Goal: Task Accomplishment & Management: Complete application form

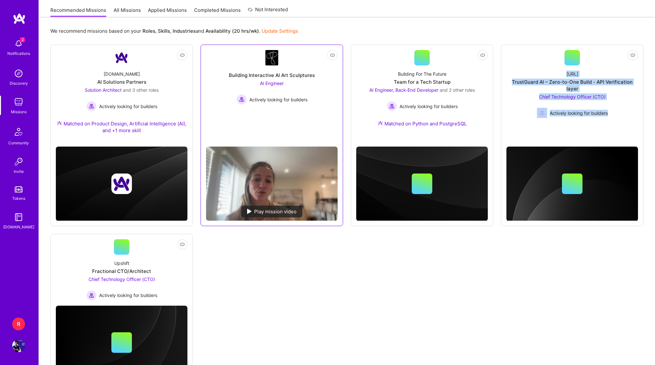
scroll to position [99, 0]
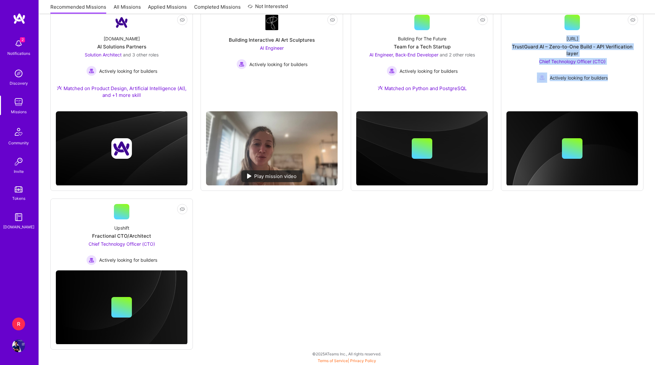
click at [22, 43] on img at bounding box center [18, 43] width 13 height 13
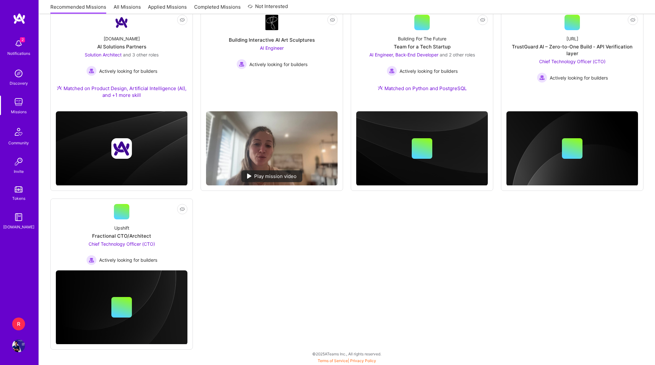
click at [274, 229] on div "2 2 Notifications Discovery Missions Community Invite Tokens [DOMAIN_NAME] R RN…" at bounding box center [327, 131] width 655 height 461
click at [147, 245] on span "Chief Technology Officer (CTO)" at bounding box center [122, 243] width 66 height 5
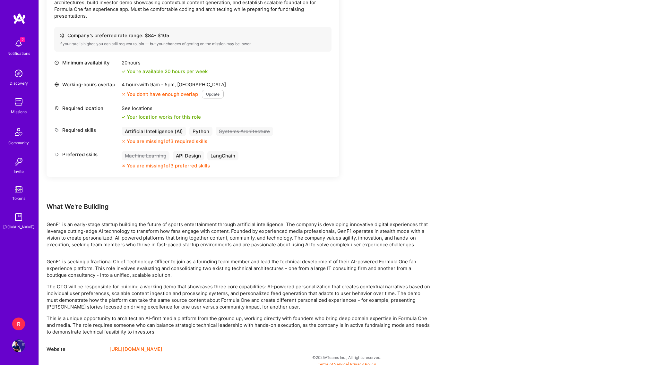
scroll to position [220, 0]
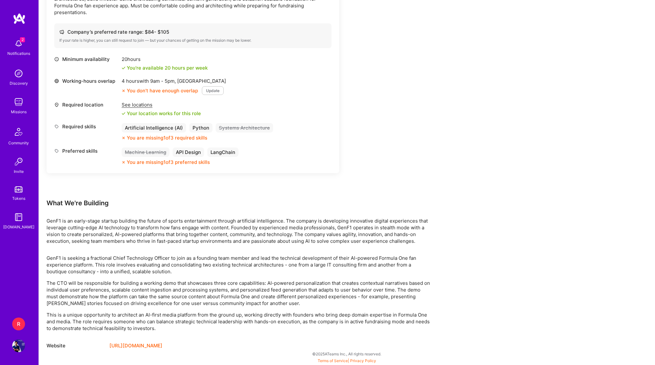
click at [52, 222] on p "GenF1 is an early-stage startup building the future of sports entertainment thr…" at bounding box center [239, 230] width 385 height 27
copy p "GenF1"
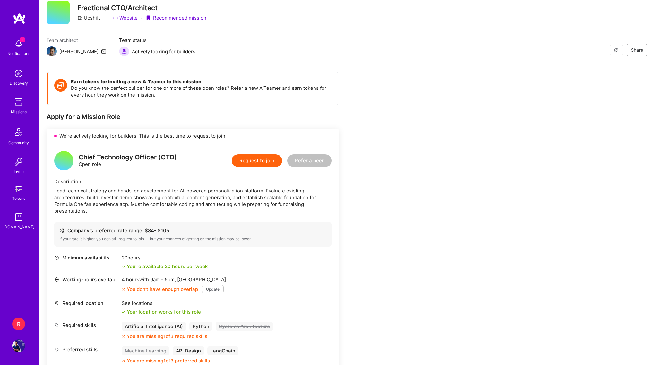
scroll to position [0, 0]
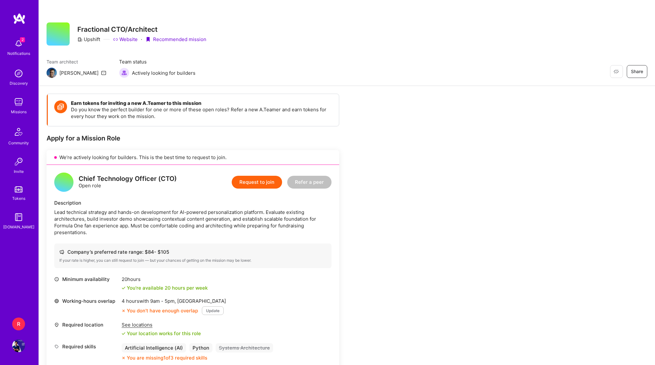
click at [266, 181] on button "Request to join" at bounding box center [257, 182] width 50 height 13
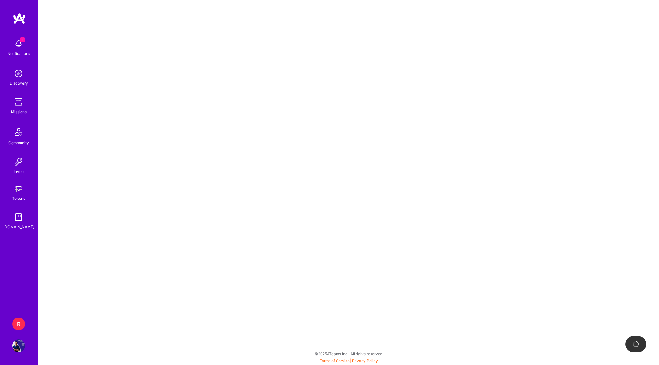
select select "SG"
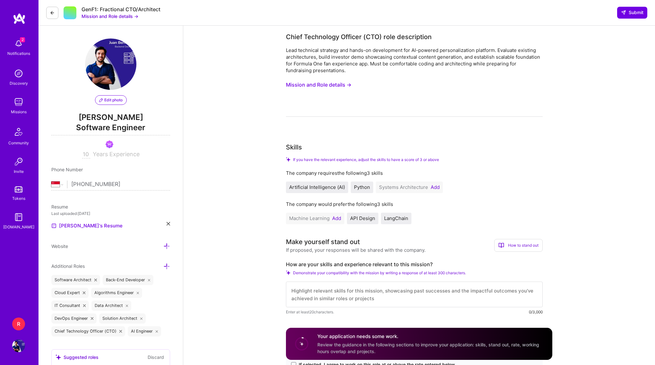
click at [432, 191] on div "Systems Architecture Add" at bounding box center [409, 188] width 67 height 12
click at [434, 185] on button "Add" at bounding box center [434, 187] width 9 height 5
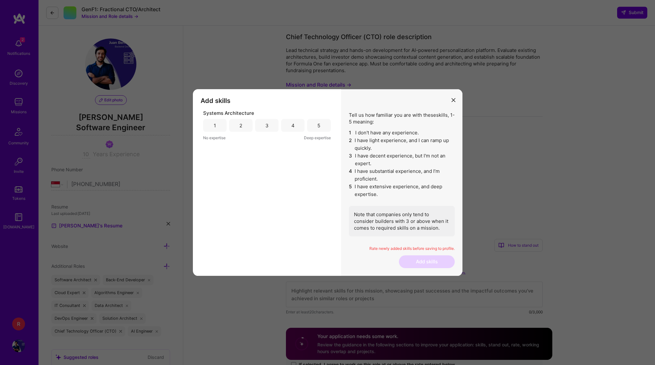
click at [320, 122] on div "5" at bounding box center [318, 125] width 23 height 13
click at [418, 265] on button "Add skills" at bounding box center [427, 261] width 56 height 13
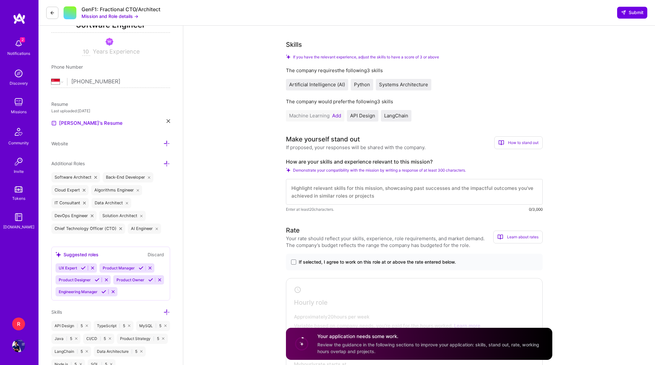
scroll to position [125, 0]
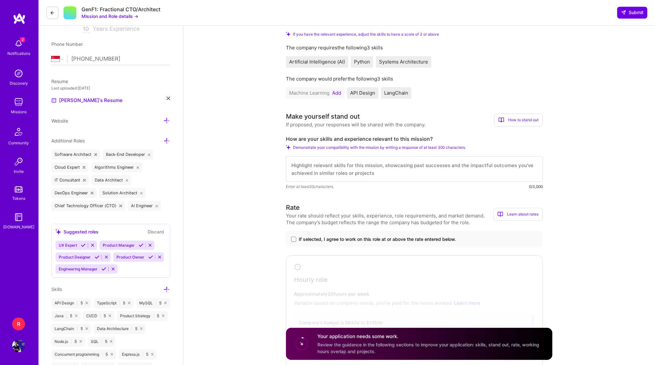
click at [363, 163] on textarea at bounding box center [414, 169] width 257 height 26
click at [507, 172] on textarea "I have been working as a CTO for the last three years at a big data startup in …" at bounding box center [414, 169] width 257 height 26
click at [336, 177] on textarea "I have been working as a CTO for the last three years at a big data startup in …" at bounding box center [414, 169] width 257 height 26
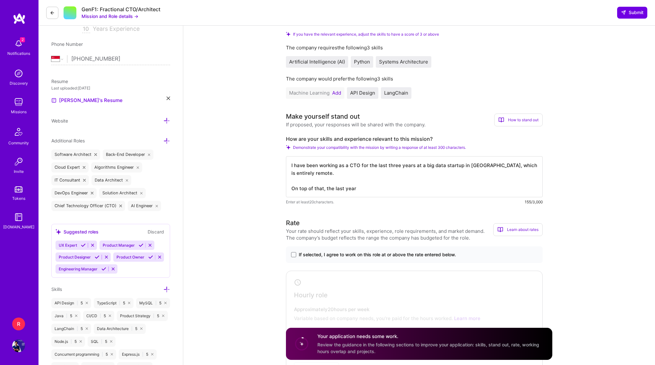
click at [326, 187] on textarea "I have been working as a CTO for the last three years at a big data startup in …" at bounding box center [414, 176] width 257 height 41
drag, startPoint x: 326, startPoint y: 187, endPoint x: 350, endPoint y: 187, distance: 24.1
click at [350, 187] on textarea "I have been working as a CTO for the last three years at a big data startup in …" at bounding box center [414, 176] width 257 height 41
click at [351, 174] on textarea "I have been working as a CTO for the last three years at a big data startup in …" at bounding box center [414, 176] width 257 height 41
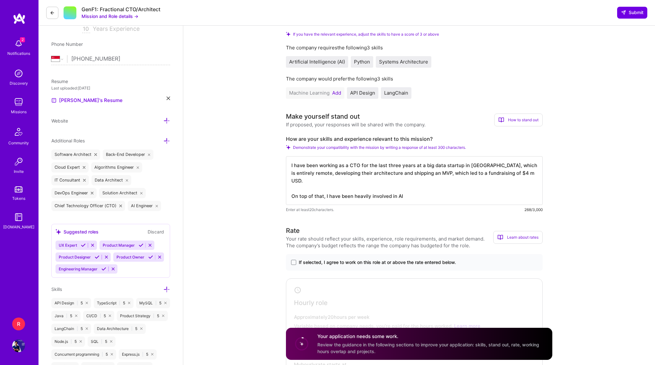
click at [436, 189] on textarea "I have been working as a CTO for the last three years at a big data startup in …" at bounding box center [414, 180] width 257 height 49
click at [399, 198] on textarea "I have been working as a CTO for the last three years at a big data startup in …" at bounding box center [414, 180] width 257 height 49
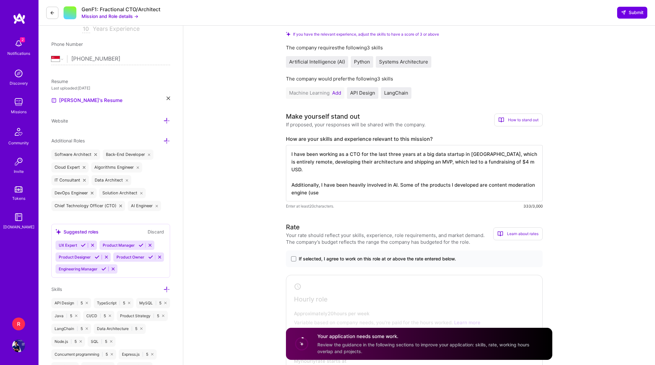
click at [485, 183] on textarea "I have been working as a CTO for the last three years at a big data startup in …" at bounding box center [414, 173] width 257 height 56
click at [447, 196] on textarea "I have been working as a CTO for the last three years at a big data startup in …" at bounding box center [414, 173] width 257 height 56
click at [346, 192] on textarea "I have been working as a CTO for the last three years at a big data startup in …" at bounding box center [414, 173] width 257 height 56
drag, startPoint x: 346, startPoint y: 192, endPoint x: 387, endPoint y: 190, distance: 40.8
click at [387, 191] on textarea "I have been working as a CTO for the last three years at a big data startup in …" at bounding box center [414, 173] width 257 height 56
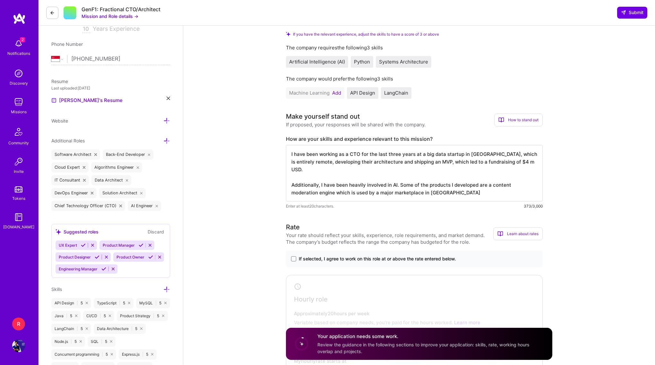
click at [362, 194] on textarea "I have been working as a CTO for the last three years at a big data startup in …" at bounding box center [414, 173] width 257 height 56
click at [468, 194] on textarea "I have been working as a CTO for the last three years at a big data startup in …" at bounding box center [414, 173] width 257 height 56
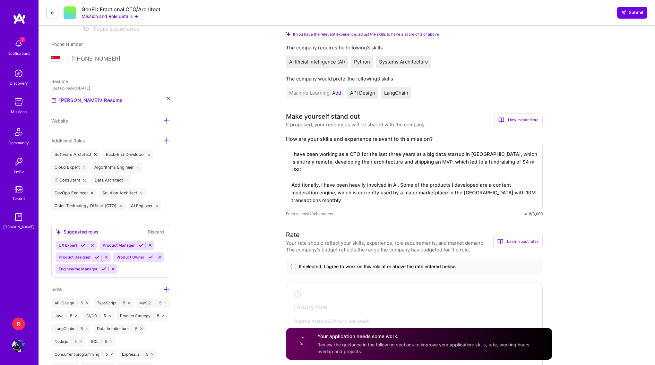
click at [471, 194] on textarea "I have been working as a CTO for the last three years at a big data startup in …" at bounding box center [414, 177] width 257 height 64
click at [399, 205] on textarea "I have been working as a CTO for the last three years at a big data startup in …" at bounding box center [414, 177] width 257 height 64
click at [427, 185] on textarea "I have been working as a CTO for the last three years at a big data startup in …" at bounding box center [414, 177] width 257 height 64
click at [435, 199] on textarea "I have been working as a CTO for the last three years at a big data startup in …" at bounding box center [414, 177] width 257 height 64
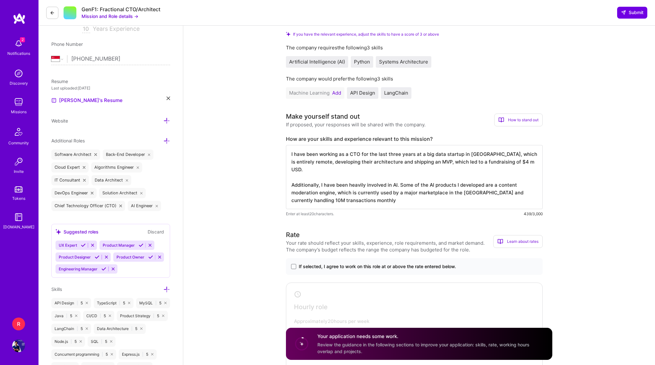
click at [473, 194] on textarea "I have been working as a CTO for the last three years at a big data startup in …" at bounding box center [414, 177] width 257 height 64
click at [434, 199] on textarea "I have been working as a CTO for the last three years at a big data startup in …" at bounding box center [414, 177] width 257 height 64
click at [528, 201] on textarea "I have been working as a CTO for the last three years at a big data startup in …" at bounding box center [414, 177] width 257 height 64
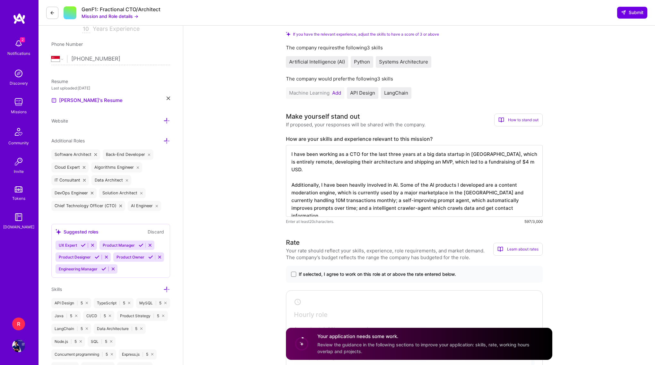
click at [396, 209] on textarea "I have been working as a CTO for the last three years at a big data startup in …" at bounding box center [414, 181] width 257 height 72
click at [447, 206] on textarea "I have been working as a CTO for the last three years at a big data startup in …" at bounding box center [414, 181] width 257 height 72
click at [511, 204] on textarea "I have been working as a CTO for the last three years at a big data startup in …" at bounding box center [414, 181] width 257 height 72
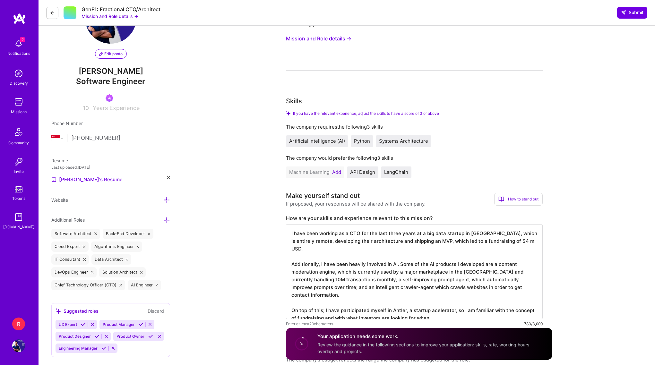
scroll to position [0, 0]
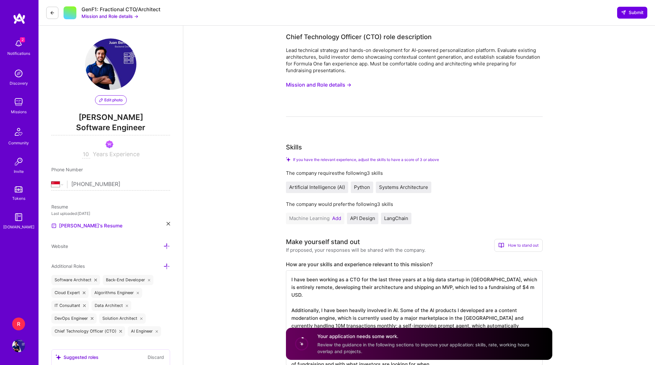
type textarea "I have been working as a CTO for the last three years at a big data startup in …"
click at [336, 81] on button "Mission and Role details →" at bounding box center [318, 85] width 65 height 12
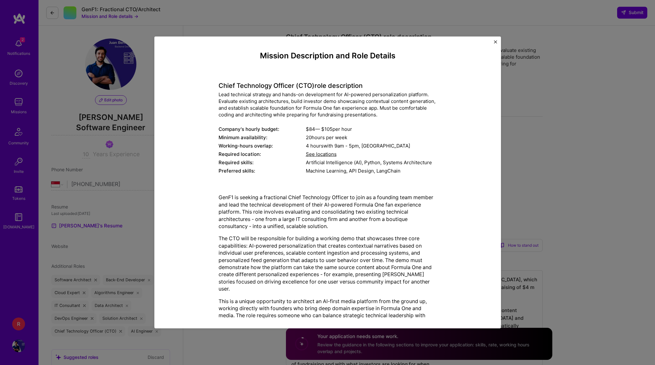
click at [331, 114] on div "Lead technical strategy and hands-on development for AI-powered personalization…" at bounding box center [327, 104] width 218 height 27
drag, startPoint x: 331, startPoint y: 114, endPoint x: 350, endPoint y: 114, distance: 18.6
click at [350, 114] on div "Lead technical strategy and hands-on development for AI-powered personalization…" at bounding box center [327, 104] width 218 height 27
copy div "fundraising presentations"
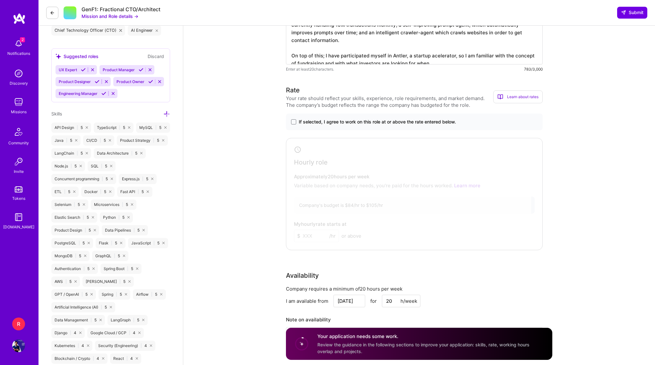
scroll to position [265, 0]
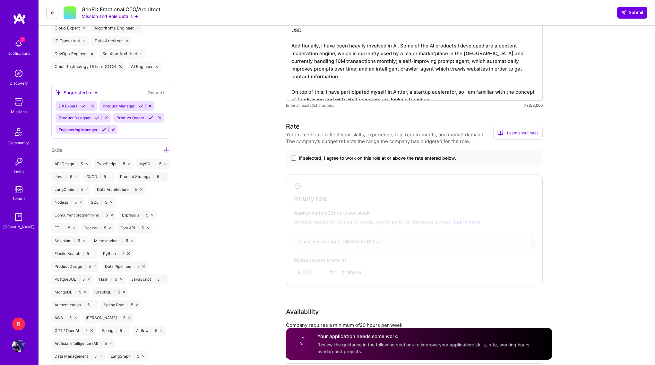
click at [410, 95] on textarea "I have been working as a CTO for the last three years at a big data startup in …" at bounding box center [414, 53] width 257 height 95
drag, startPoint x: 410, startPoint y: 95, endPoint x: 422, endPoint y: 93, distance: 12.3
click at [422, 93] on textarea "I have been working as a CTO for the last three years at a big data startup in …" at bounding box center [414, 53] width 257 height 95
paste textarea "fundraising presentations"
click at [393, 72] on textarea "I have been working as a CTO for the last three years at a big data startup in …" at bounding box center [414, 53] width 257 height 95
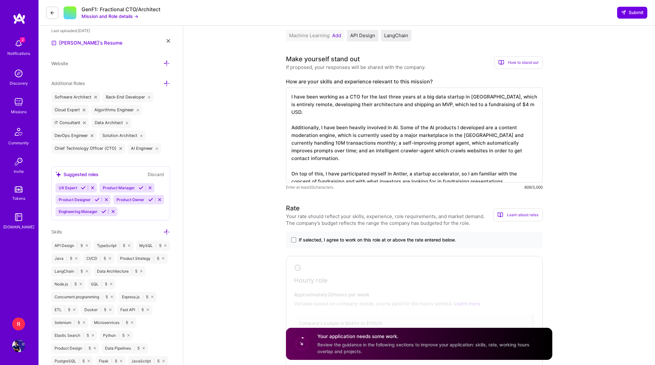
scroll to position [177, 0]
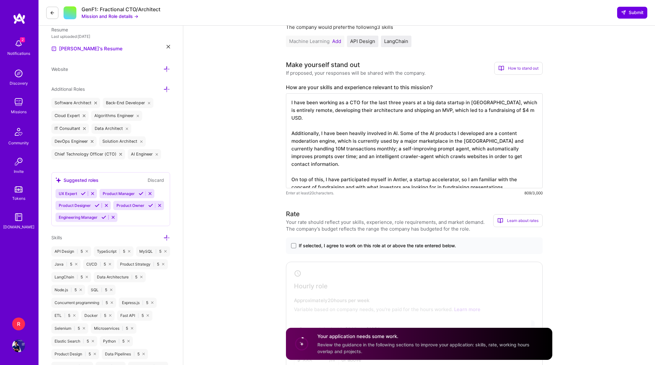
click at [394, 124] on textarea "I have been working as a CTO for the last three years at a big data startup in …" at bounding box center [414, 140] width 257 height 95
paste textarea ". I developed their architecture and shipped an MVP, which led to a fundraising…"
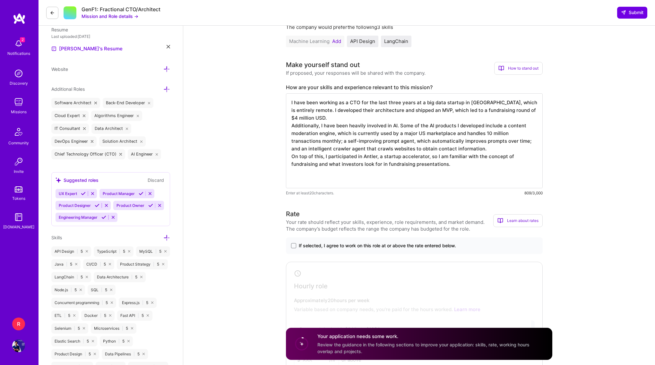
scroll to position [0, 0]
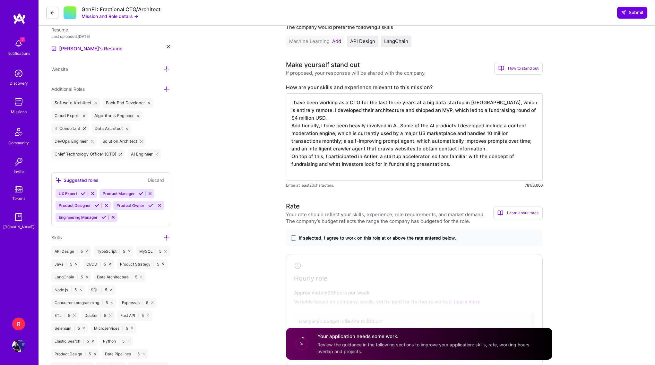
click at [348, 117] on textarea "I have been working as a CTO for the last three years at a big data startup in …" at bounding box center [414, 136] width 257 height 87
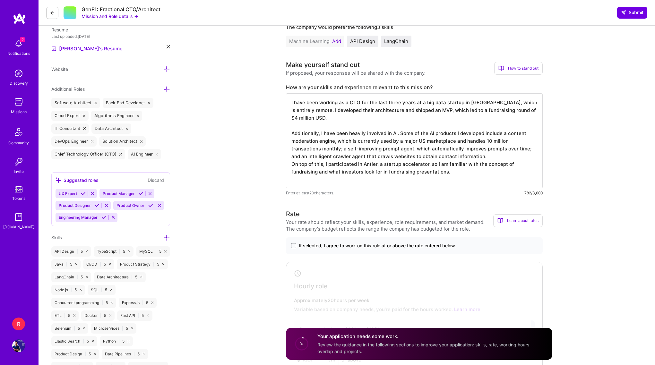
click at [491, 156] on textarea "I have been working as a CTO for the last three years at a big data startup in …" at bounding box center [414, 140] width 257 height 95
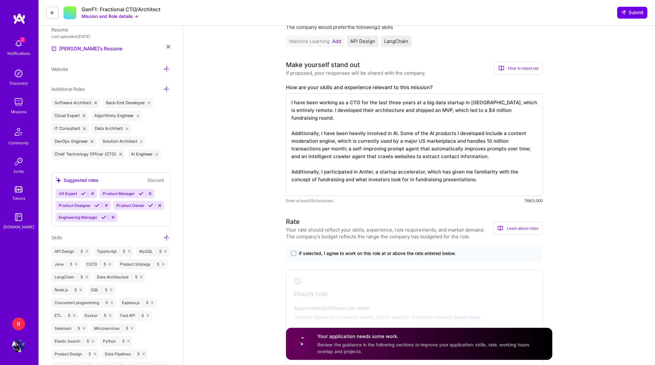
type textarea "I have been working as a CTO for the last three years at a big data startup in …"
click at [291, 257] on div "If selected, I agree to work on this role at or above the rate entered below." at bounding box center [414, 253] width 257 height 17
click at [296, 254] on label "If selected, I agree to work on this role at or above the rate entered below." at bounding box center [414, 253] width 246 height 6
click at [0, 0] on input "If selected, I agree to work on this role at or above the rate entered below." at bounding box center [0, 0] width 0 height 0
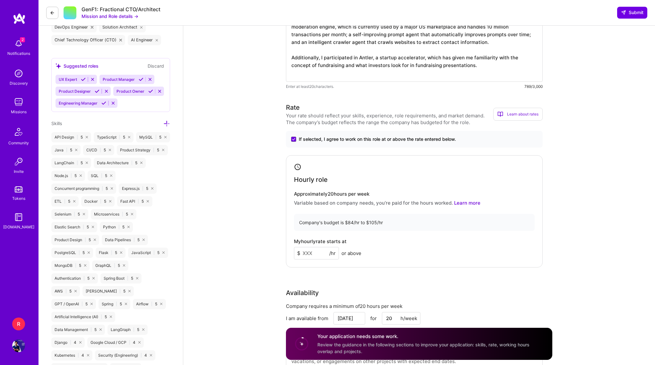
scroll to position [304, 0]
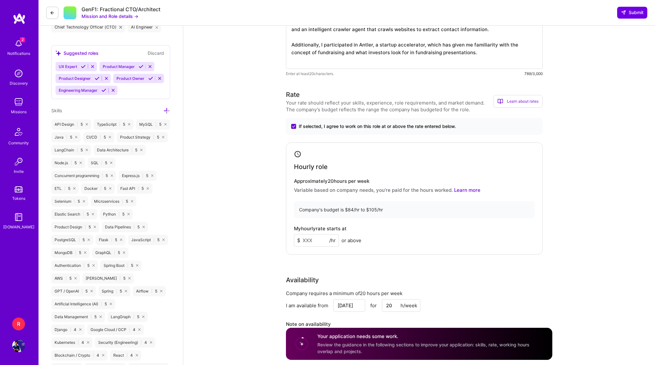
click at [314, 241] on input at bounding box center [316, 240] width 45 height 13
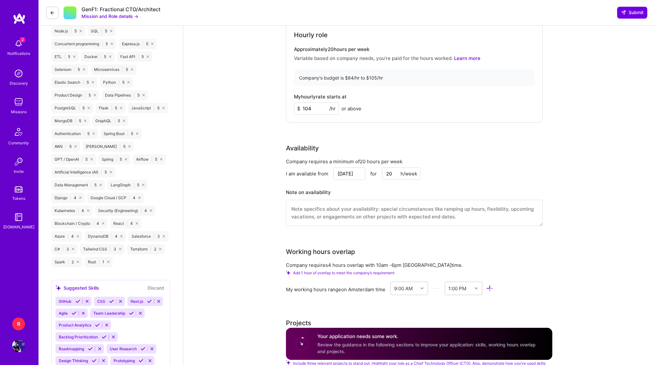
scroll to position [439, 0]
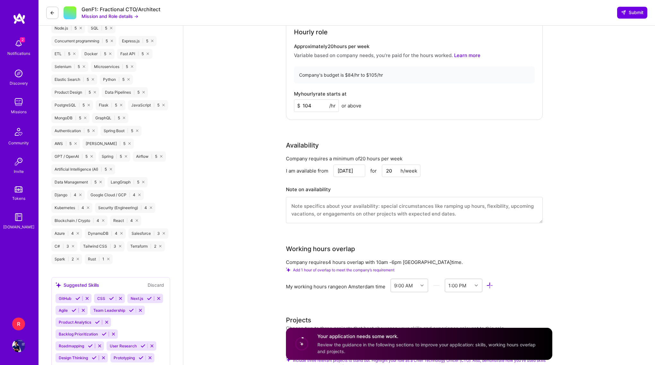
type input "104"
click at [352, 170] on input "Sep 27" at bounding box center [349, 171] width 32 height 13
click at [308, 151] on div "29" at bounding box center [305, 152] width 9 height 9
type input "Sep 29"
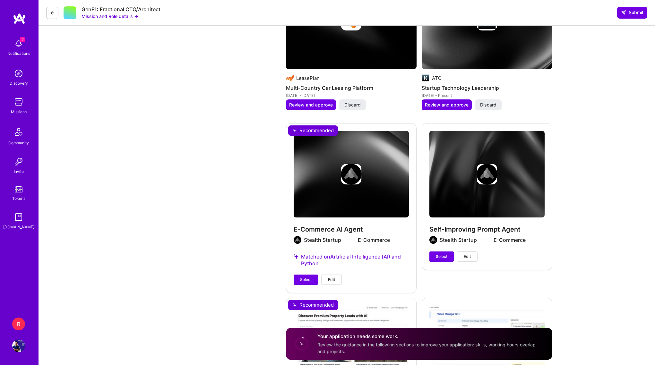
scroll to position [1247, 0]
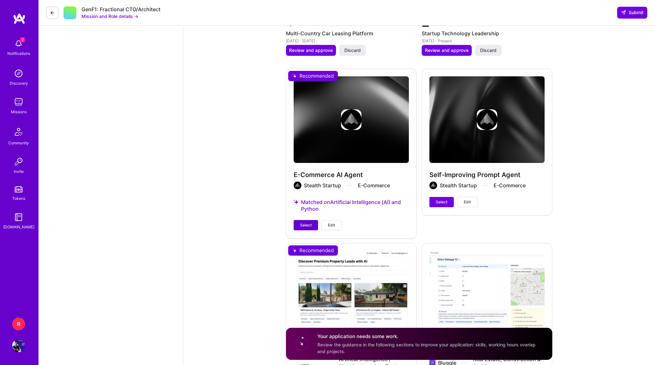
click at [306, 225] on span "Select" at bounding box center [306, 225] width 12 height 6
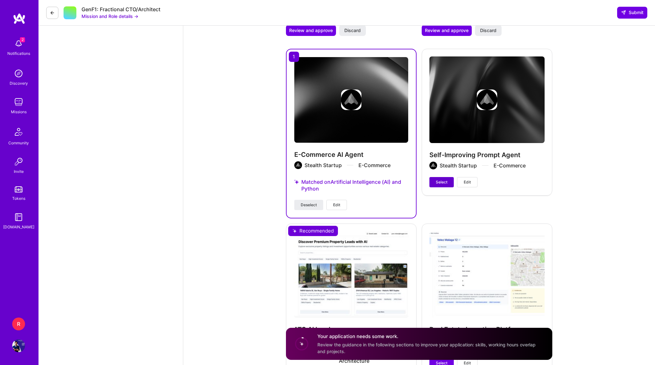
scroll to position [1268, 0]
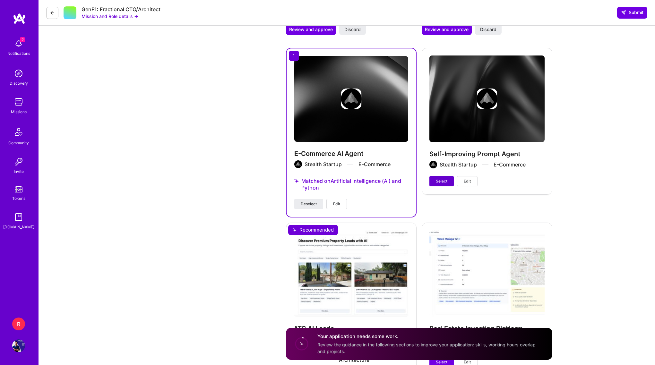
click at [440, 180] on span "Select" at bounding box center [442, 181] width 12 height 6
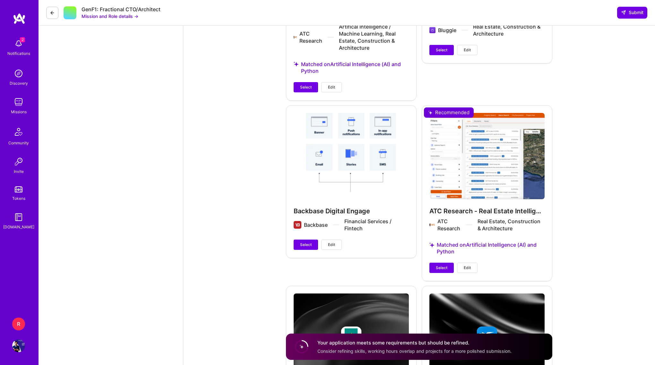
scroll to position [1586, 0]
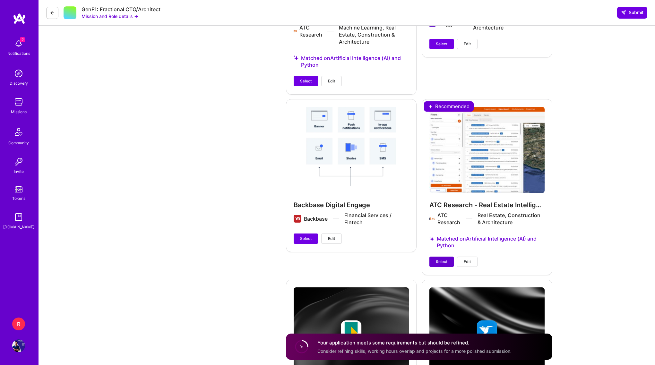
click at [441, 263] on span "Select" at bounding box center [442, 262] width 12 height 6
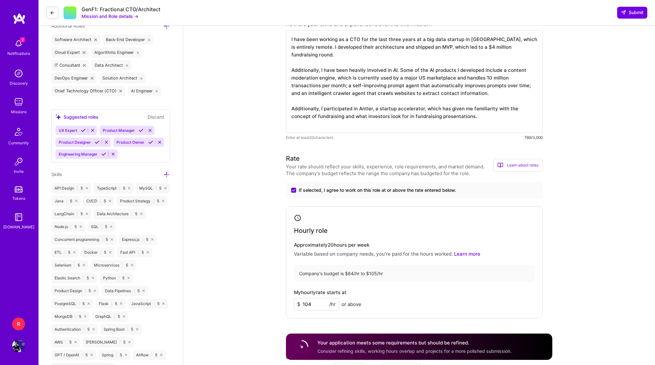
scroll to position [195, 0]
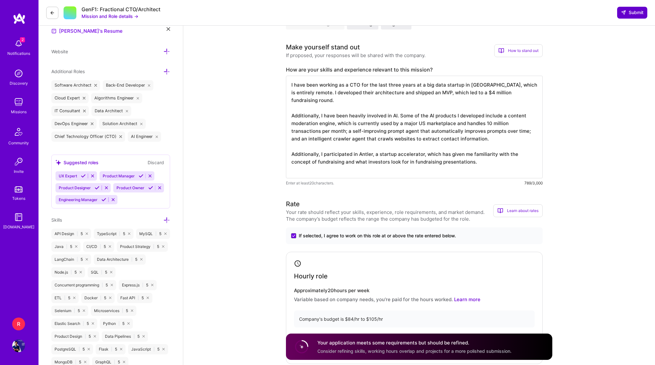
click at [631, 12] on span "Submit" at bounding box center [632, 12] width 22 height 6
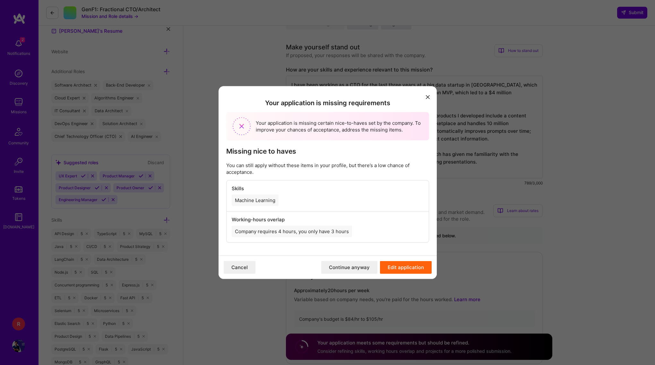
click at [405, 267] on button "Edit application" at bounding box center [406, 267] width 52 height 13
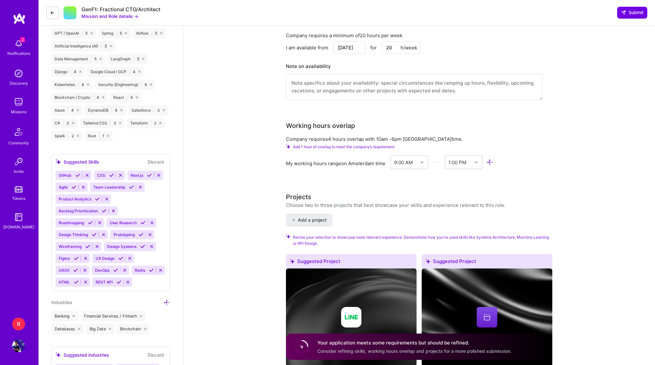
scroll to position [504, 0]
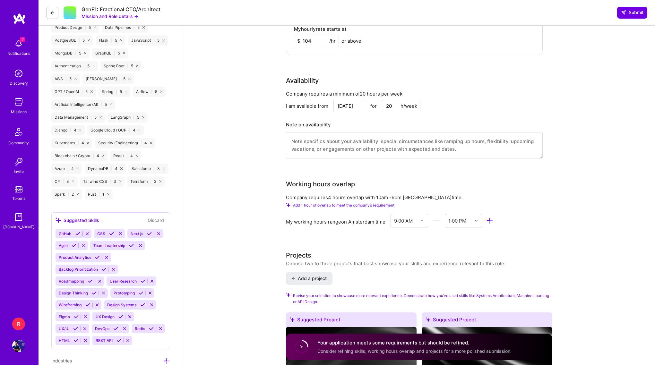
click at [469, 218] on div "1:00 PM" at bounding box center [458, 220] width 27 height 13
click at [466, 261] on div "10:00 AM" at bounding box center [464, 261] width 38 height 12
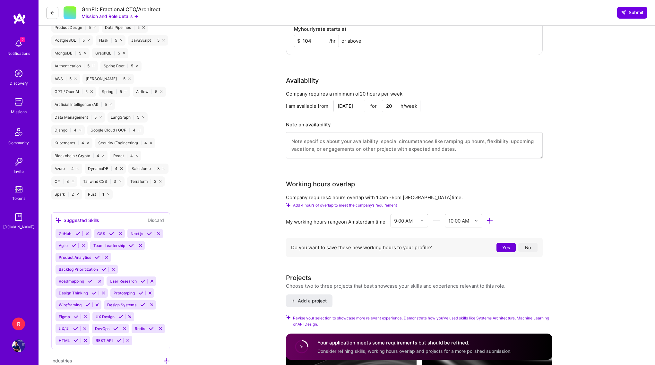
click at [513, 248] on button "Yes" at bounding box center [505, 247] width 19 height 9
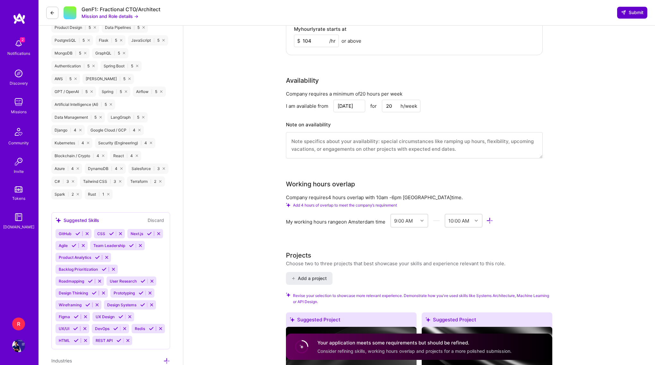
click at [634, 18] on button "Submit" at bounding box center [632, 13] width 30 height 12
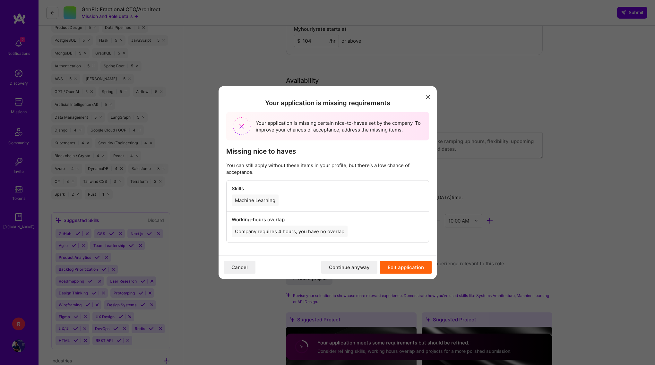
click at [428, 96] on icon "modal" at bounding box center [428, 97] width 4 height 4
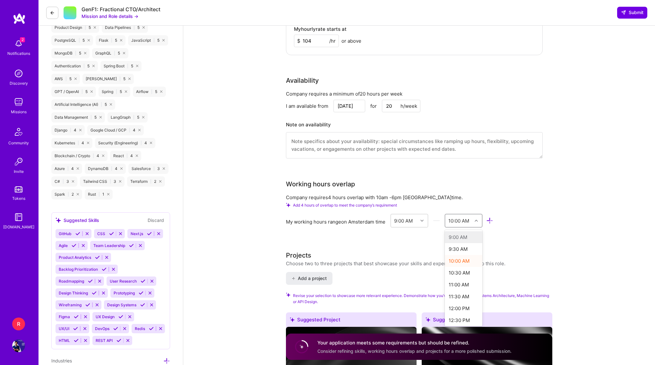
click at [466, 220] on div "10:00 AM" at bounding box center [458, 220] width 21 height 7
click at [464, 267] on div "5:00 PM" at bounding box center [464, 271] width 38 height 12
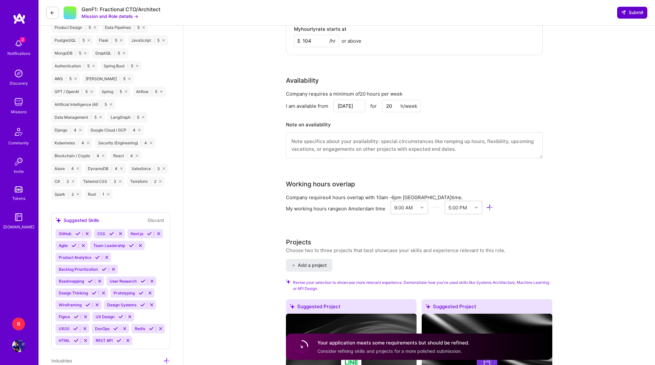
click at [624, 10] on span "Submit" at bounding box center [632, 12] width 22 height 6
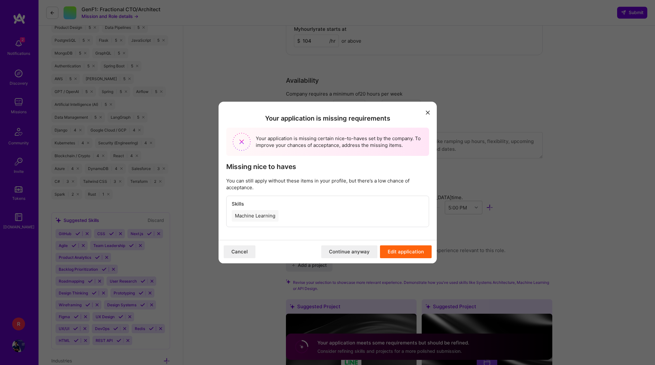
click at [395, 252] on button "Edit application" at bounding box center [406, 251] width 52 height 13
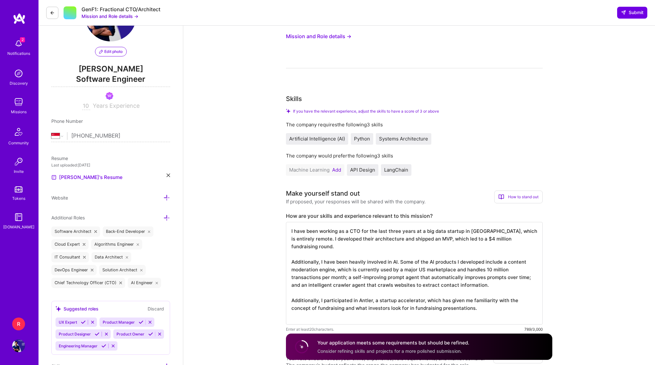
scroll to position [74, 0]
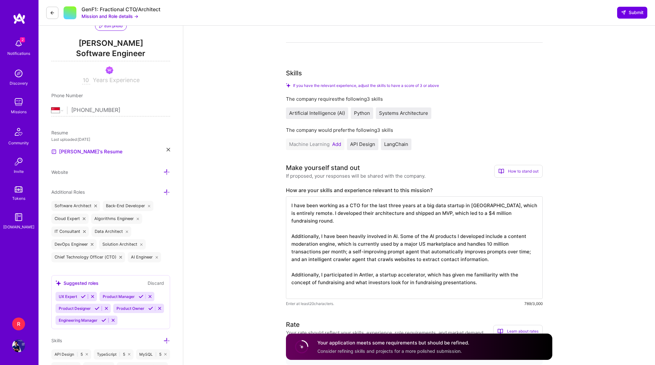
click at [338, 144] on button "Add" at bounding box center [336, 144] width 9 height 5
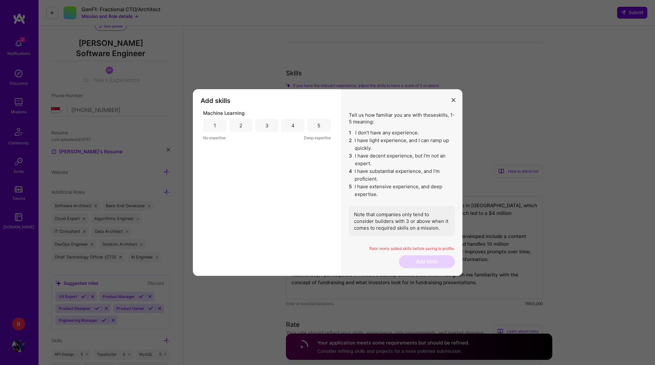
click at [299, 128] on div "4" at bounding box center [292, 125] width 23 height 13
click at [315, 127] on div "5" at bounding box center [318, 125] width 23 height 13
click at [411, 258] on button "Add skills" at bounding box center [427, 261] width 56 height 13
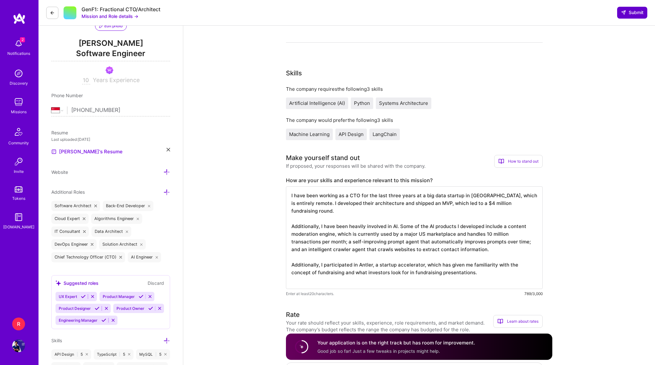
click at [640, 13] on span "Submit" at bounding box center [632, 12] width 22 height 6
click at [632, 14] on span "Submit" at bounding box center [632, 12] width 22 height 6
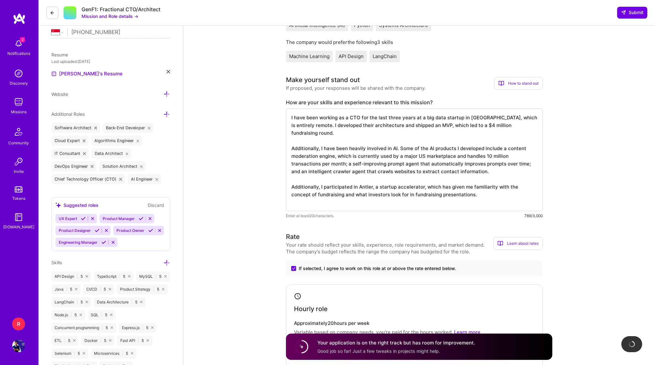
scroll to position [153, 0]
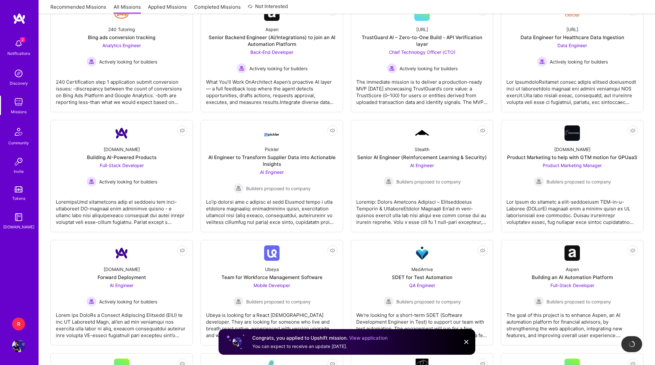
scroll to position [50, 0]
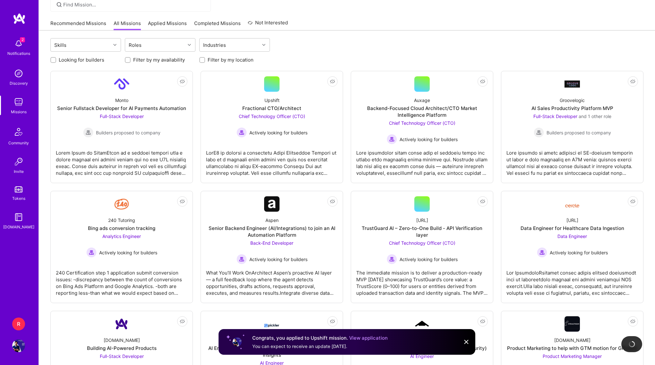
click at [20, 324] on div "R" at bounding box center [18, 324] width 13 height 13
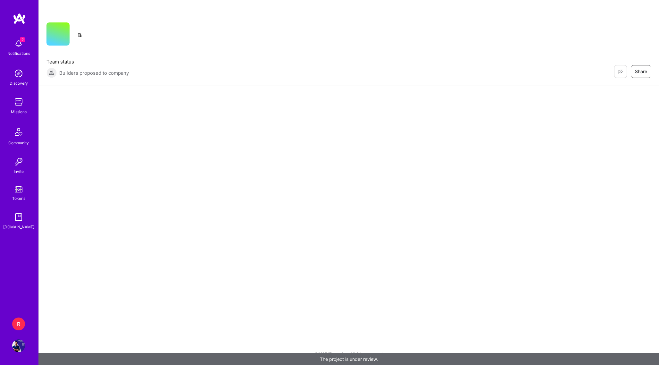
click at [21, 43] on img at bounding box center [18, 43] width 13 height 13
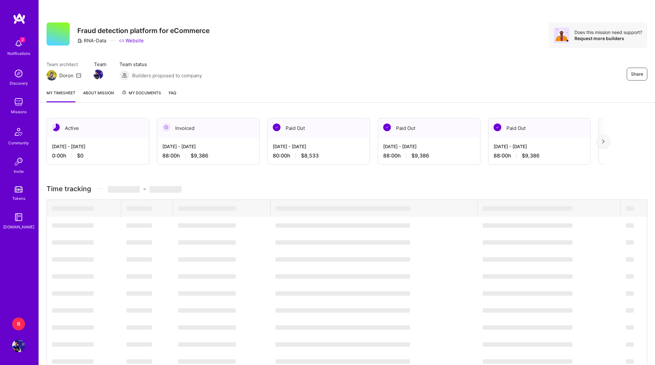
click at [27, 243] on div "2 Notifications Discovery Missions Community Invite Tokens A.Guide" at bounding box center [19, 161] width 38 height 296
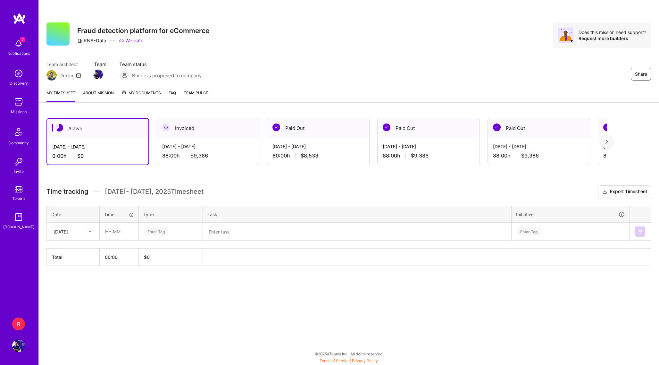
click at [22, 323] on div "R" at bounding box center [18, 324] width 13 height 13
click at [21, 43] on img at bounding box center [18, 43] width 13 height 13
click at [217, 49] on div "2 2 Notifications Discovery Missions Community Invite Tokens A.Guide R RNA-Data…" at bounding box center [329, 181] width 659 height 362
click at [17, 50] on div "Notifications" at bounding box center [18, 53] width 23 height 7
click at [242, 19] on div "2 2 Notifications Discovery Missions Community Invite Tokens A.Guide R RNA-Data…" at bounding box center [329, 181] width 659 height 362
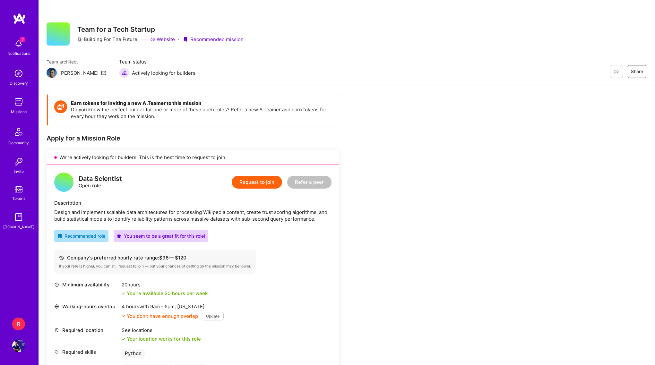
click at [17, 41] on img at bounding box center [18, 43] width 13 height 13
click at [20, 323] on div "R" at bounding box center [18, 324] width 13 height 13
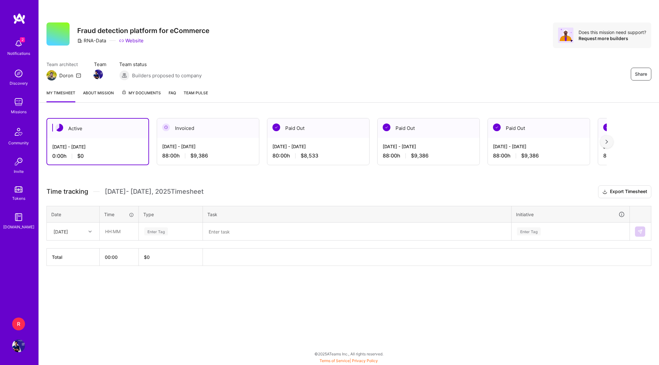
click at [22, 48] on img at bounding box center [18, 43] width 13 height 13
click at [22, 48] on div "2 Notifications Discovery Missions Community Invite Tokens A.Guide" at bounding box center [19, 133] width 38 height 194
click at [13, 109] on div "Missions" at bounding box center [19, 111] width 16 height 7
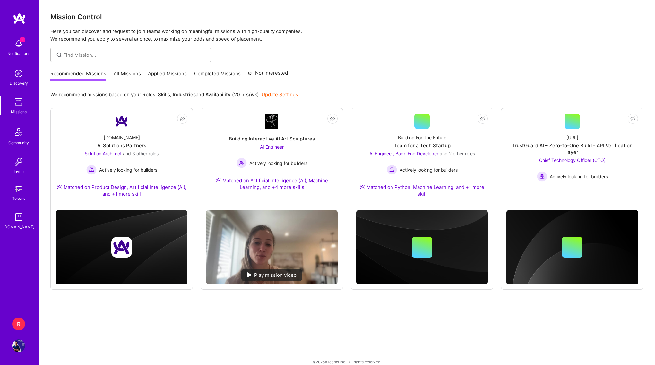
click at [118, 74] on link "All Missions" at bounding box center [127, 75] width 27 height 11
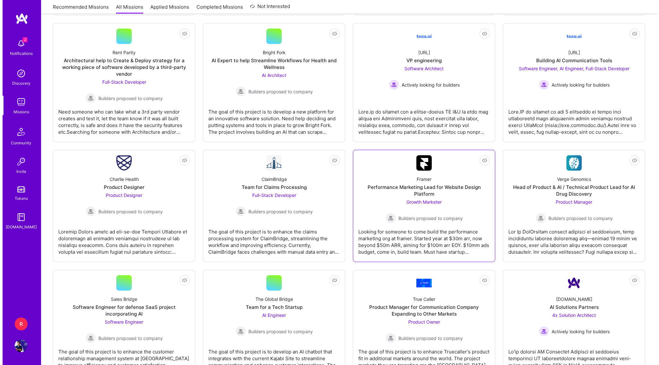
scroll to position [1077, 0]
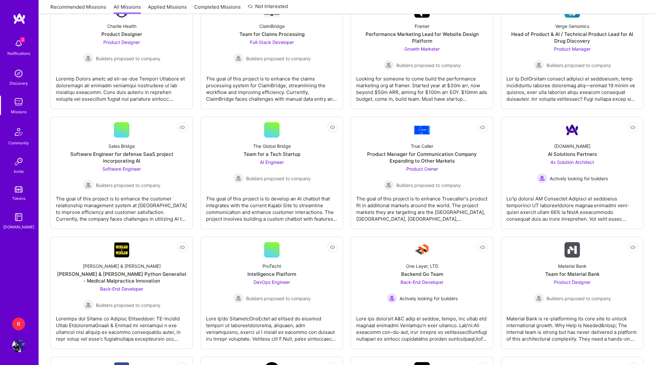
click at [19, 47] on img at bounding box center [18, 43] width 13 height 13
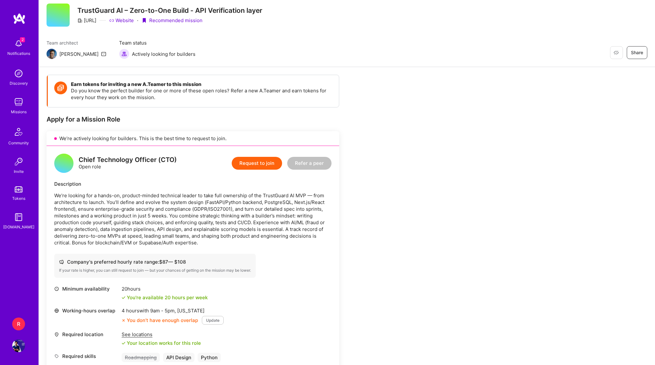
scroll to position [24, 0]
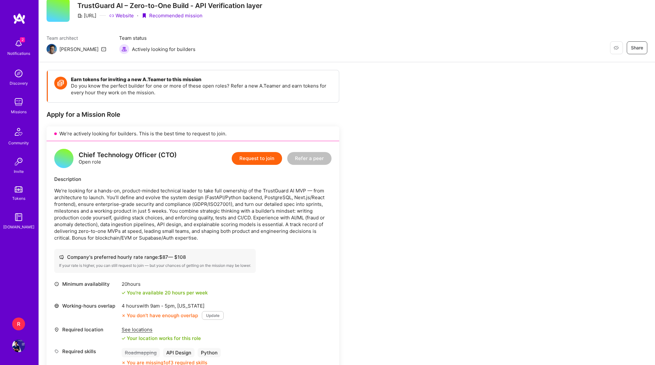
click at [16, 21] on img at bounding box center [19, 19] width 13 height 12
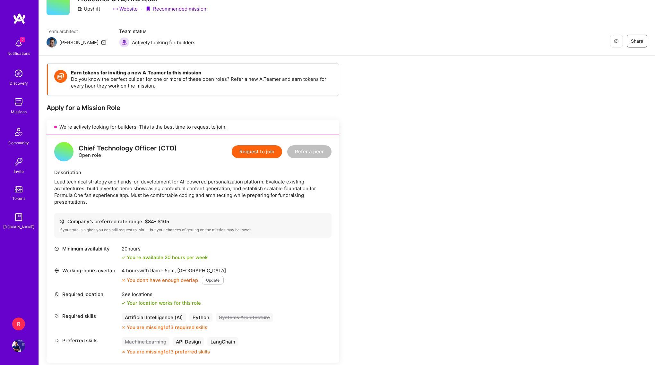
scroll to position [31, 0]
click at [186, 182] on div "Lead technical strategy and hands-on development for AI-powered personalization…" at bounding box center [192, 191] width 277 height 27
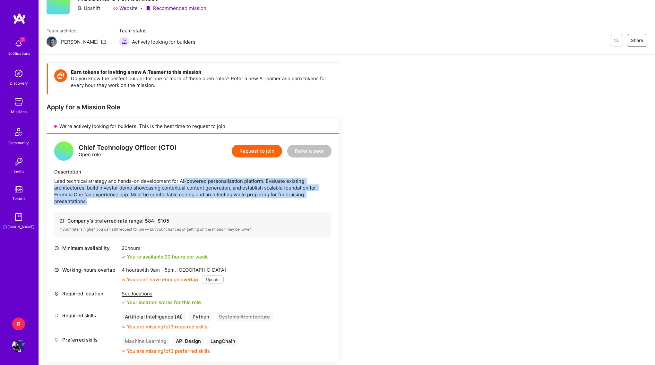
drag, startPoint x: 186, startPoint y: 182, endPoint x: 186, endPoint y: 202, distance: 20.2
click at [186, 202] on div "Lead technical strategy and hands-on development for AI-powered personalization…" at bounding box center [192, 191] width 277 height 27
drag, startPoint x: 186, startPoint y: 202, endPoint x: 202, endPoint y: 181, distance: 26.6
click at [202, 181] on div "Lead technical strategy and hands-on development for AI-powered personalization…" at bounding box center [192, 191] width 277 height 27
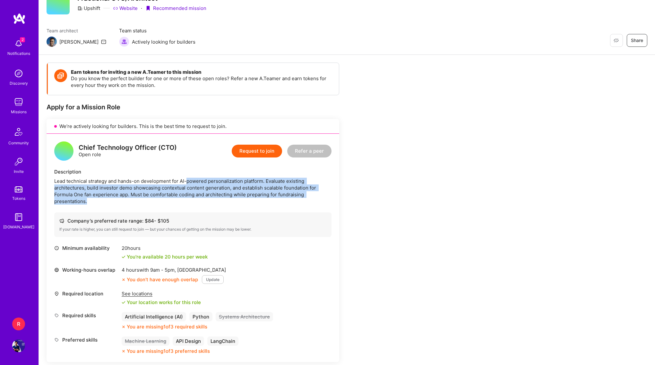
click at [202, 181] on div "Lead technical strategy and hands-on development for AI-powered personalization…" at bounding box center [192, 191] width 277 height 27
drag, startPoint x: 202, startPoint y: 181, endPoint x: 199, endPoint y: 199, distance: 18.1
click at [199, 199] on div "Lead technical strategy and hands-on development for AI-powered personalization…" at bounding box center [192, 191] width 277 height 27
drag, startPoint x: 199, startPoint y: 199, endPoint x: 203, endPoint y: 186, distance: 13.2
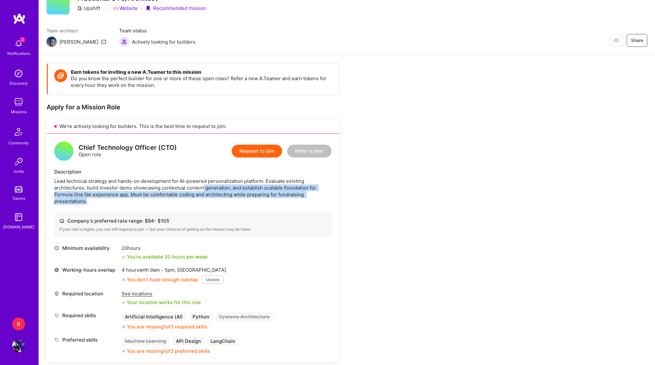
click at [203, 186] on div "Lead technical strategy and hands-on development for AI-powered personalization…" at bounding box center [192, 191] width 277 height 27
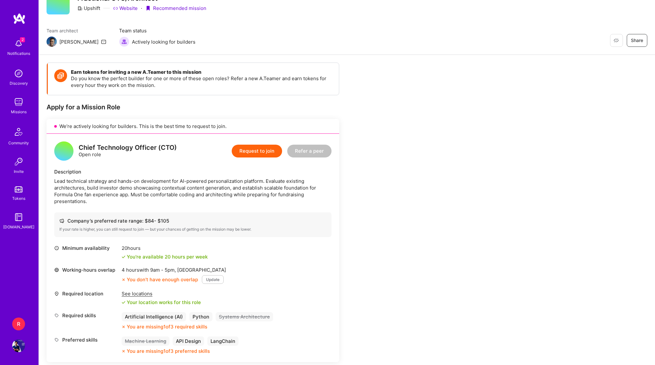
click at [203, 183] on div "Lead technical strategy and hands-on development for AI-powered personalization…" at bounding box center [192, 191] width 277 height 27
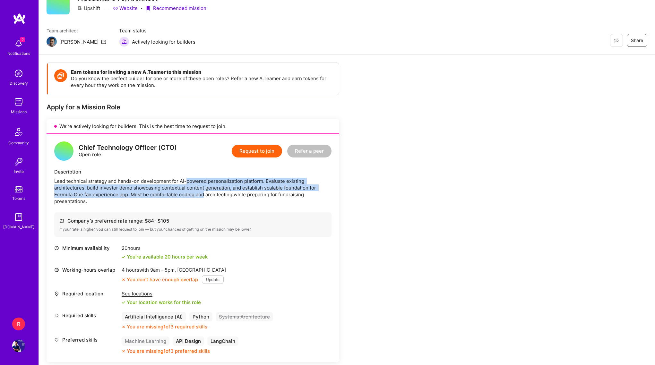
drag, startPoint x: 203, startPoint y: 183, endPoint x: 197, endPoint y: 196, distance: 14.8
click at [197, 196] on div "Lead technical strategy and hands-on development for AI-powered personalization…" at bounding box center [192, 191] width 277 height 27
drag, startPoint x: 197, startPoint y: 196, endPoint x: 199, endPoint y: 181, distance: 15.2
click at [199, 181] on div "Lead technical strategy and hands-on development for AI-powered personalization…" at bounding box center [192, 191] width 277 height 27
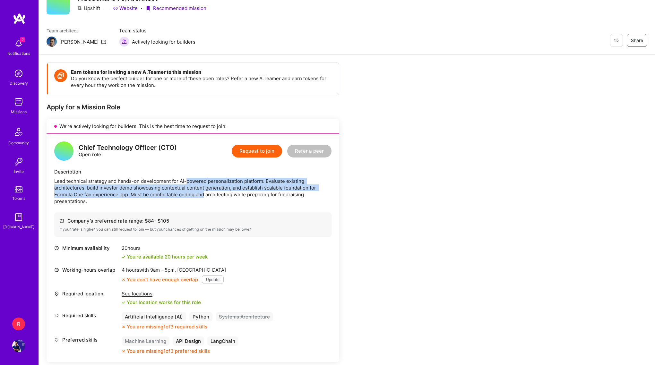
click at [199, 181] on div "Lead technical strategy and hands-on development for AI-powered personalization…" at bounding box center [192, 191] width 277 height 27
drag, startPoint x: 199, startPoint y: 181, endPoint x: 189, endPoint y: 197, distance: 18.7
click at [189, 197] on div "Lead technical strategy and hands-on development for AI-powered personalization…" at bounding box center [192, 191] width 277 height 27
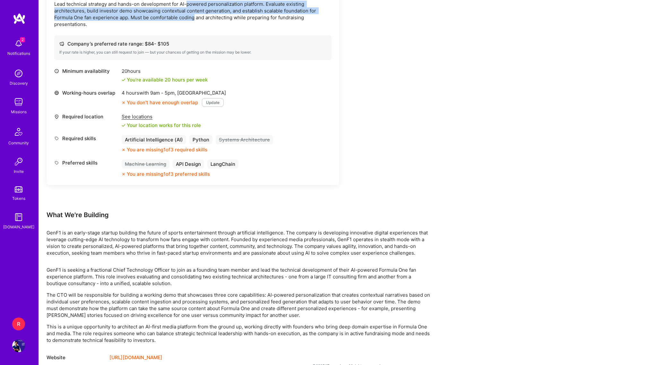
scroll to position [220, 0]
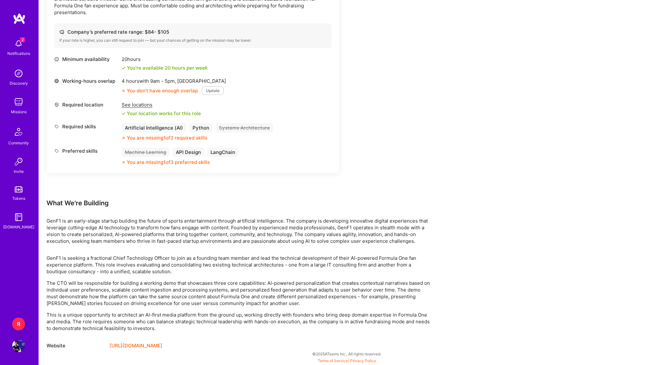
click at [281, 217] on p "GenF1 is an early-stage startup building the future of sports entertainment thr…" at bounding box center [239, 230] width 385 height 27
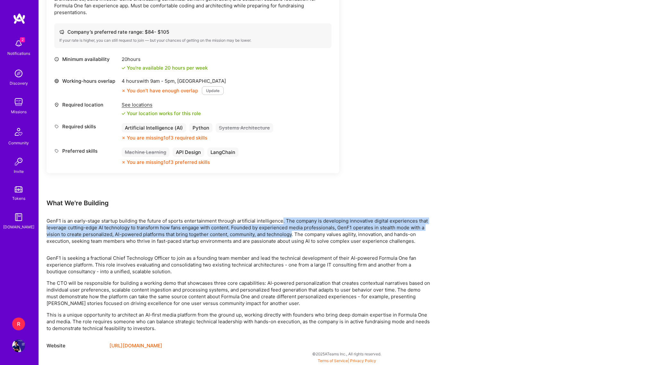
drag, startPoint x: 281, startPoint y: 217, endPoint x: 272, endPoint y: 239, distance: 23.3
click at [272, 239] on p "GenF1 is an early-stage startup building the future of sports entertainment thr…" at bounding box center [239, 230] width 385 height 27
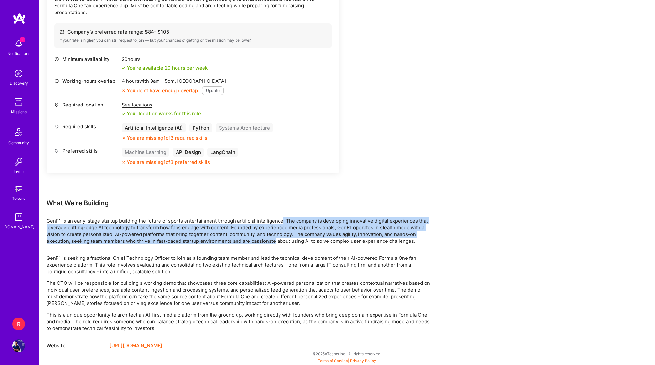
click at [272, 239] on p "GenF1 is an early-stage startup building the future of sports entertainment thr…" at bounding box center [239, 230] width 385 height 27
drag, startPoint x: 272, startPoint y: 239, endPoint x: 273, endPoint y: 216, distance: 23.1
click at [273, 216] on div "Earn tokens for inviting a new A.Teamer to this mission Do you know the perfect…" at bounding box center [239, 112] width 385 height 476
click at [267, 219] on p "GenF1 is an early-stage startup building the future of sports entertainment thr…" at bounding box center [239, 230] width 385 height 27
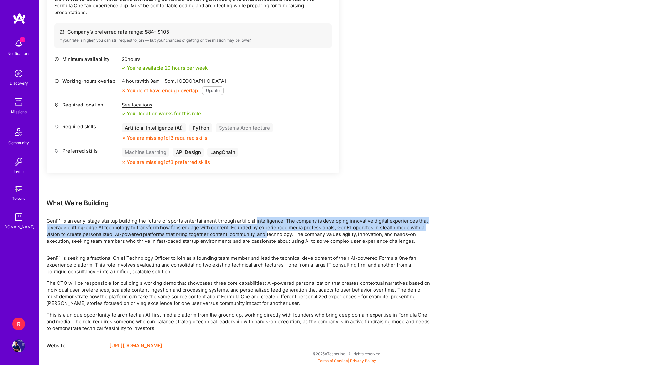
drag, startPoint x: 267, startPoint y: 219, endPoint x: 266, endPoint y: 237, distance: 17.4
click at [266, 237] on p "GenF1 is an early-stage startup building the future of sports entertainment thr…" at bounding box center [239, 230] width 385 height 27
drag, startPoint x: 266, startPoint y: 237, endPoint x: 270, endPoint y: 219, distance: 18.5
click at [270, 219] on p "GenF1 is an early-stage startup building the future of sports entertainment thr…" at bounding box center [239, 230] width 385 height 27
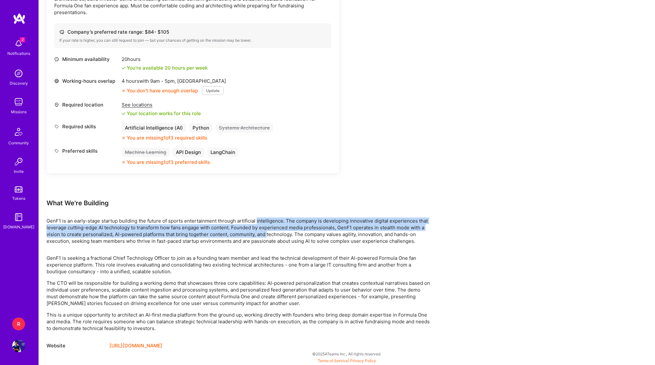
click at [279, 219] on p "GenF1 is an early-stage startup building the future of sports entertainment thr…" at bounding box center [239, 230] width 385 height 27
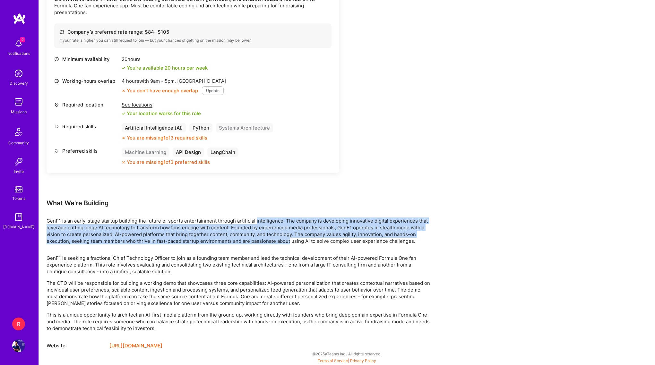
drag, startPoint x: 279, startPoint y: 219, endPoint x: 277, endPoint y: 242, distance: 22.8
click at [277, 242] on p "GenF1 is an early-stage startup building the future of sports entertainment thr…" at bounding box center [239, 230] width 385 height 27
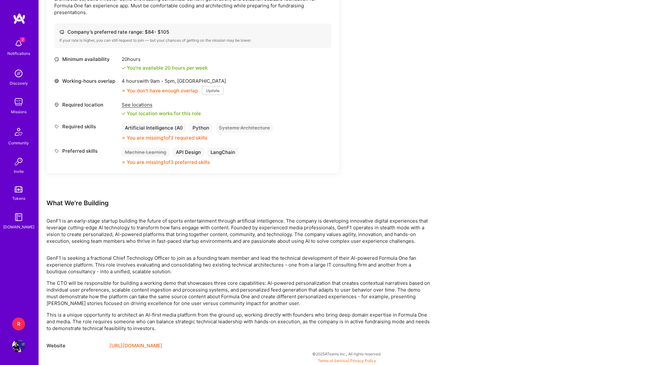
click at [272, 259] on p "GenF1 is seeking a fractional Chief Technology Officer to join as a founding te…" at bounding box center [239, 265] width 385 height 20
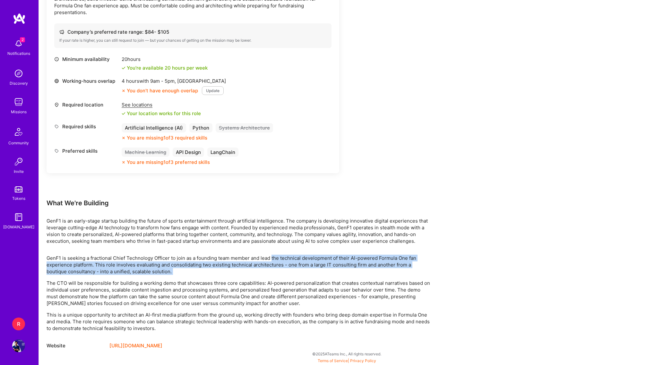
drag, startPoint x: 272, startPoint y: 259, endPoint x: 272, endPoint y: 272, distance: 12.8
click at [272, 272] on p "GenF1 is seeking a fractional Chief Technology Officer to join as a founding te…" at bounding box center [239, 265] width 385 height 20
drag, startPoint x: 272, startPoint y: 272, endPoint x: 275, endPoint y: 259, distance: 12.8
click at [275, 259] on p "GenF1 is seeking a fractional Chief Technology Officer to join as a founding te…" at bounding box center [239, 265] width 385 height 20
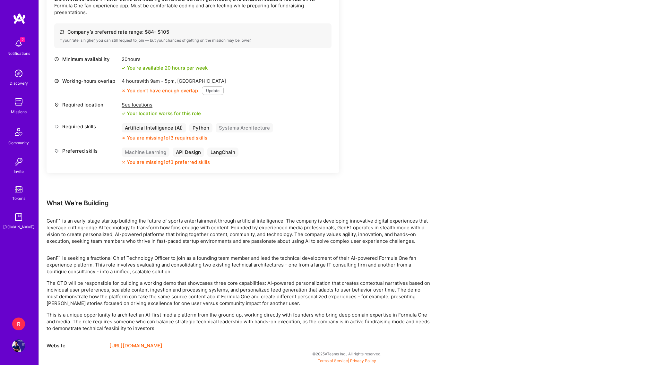
click at [277, 282] on p "The CTO will be responsible for building a working demo that showcases three co…" at bounding box center [239, 293] width 385 height 27
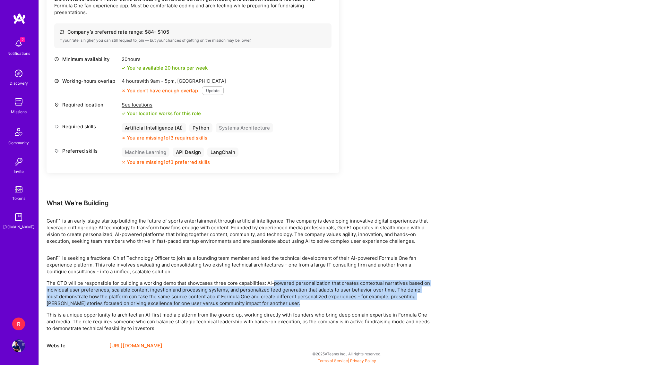
drag, startPoint x: 277, startPoint y: 282, endPoint x: 273, endPoint y: 303, distance: 22.3
click at [273, 303] on p "The CTO will be responsible for building a working demo that showcases three co…" at bounding box center [239, 293] width 385 height 27
drag, startPoint x: 273, startPoint y: 303, endPoint x: 279, endPoint y: 281, distance: 23.6
click at [279, 281] on p "The CTO will be responsible for building a working demo that showcases three co…" at bounding box center [239, 293] width 385 height 27
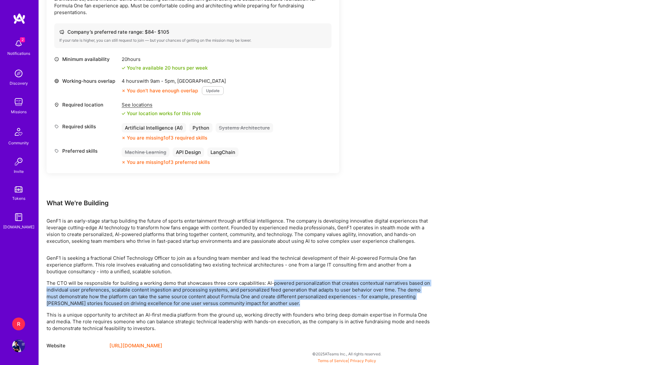
click at [279, 281] on p "The CTO will be responsible for building a working demo that showcases three co…" at bounding box center [239, 293] width 385 height 27
drag, startPoint x: 279, startPoint y: 281, endPoint x: 279, endPoint y: 303, distance: 22.5
click at [279, 302] on p "The CTO will be responsible for building a working demo that showcases three co…" at bounding box center [239, 293] width 385 height 27
click at [279, 303] on p "The CTO will be responsible for building a working demo that showcases three co…" at bounding box center [239, 293] width 385 height 27
drag, startPoint x: 279, startPoint y: 303, endPoint x: 288, endPoint y: 270, distance: 34.5
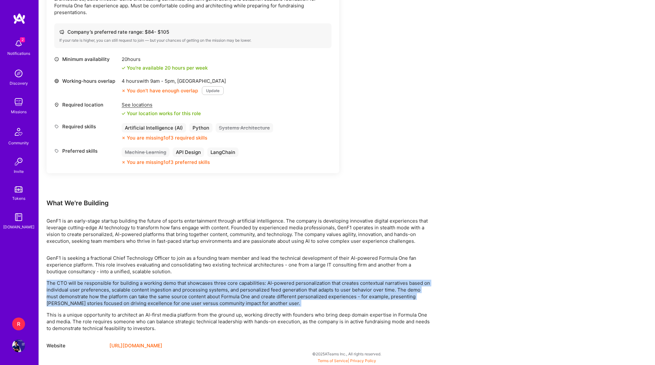
click at [287, 271] on div "GenF1 is seeking a fractional Chief Technology Officer to join as a founding te…" at bounding box center [239, 293] width 385 height 77
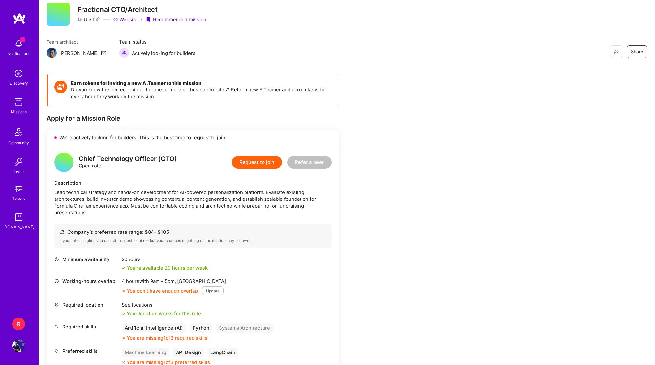
scroll to position [0, 0]
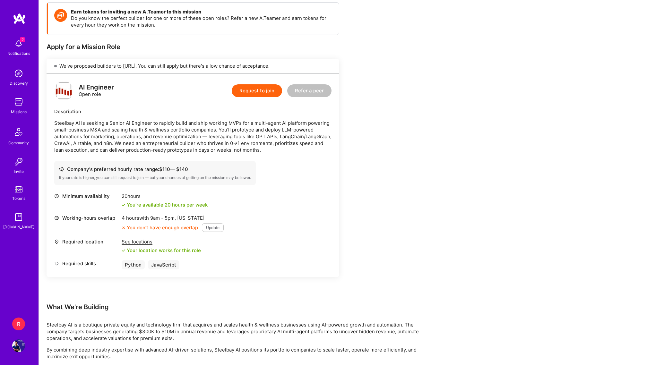
scroll to position [93, 0]
